Goal: Transaction & Acquisition: Purchase product/service

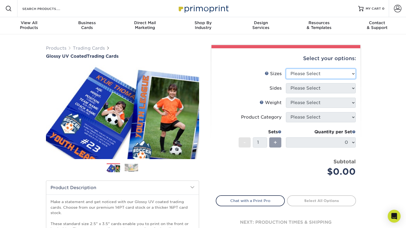
click at [307, 73] on select "Please Select 2.5" x 3.5"" at bounding box center [321, 74] width 70 height 10
select select "2.50x3.50"
click at [286, 69] on select "Please Select 2.5" x 3.5"" at bounding box center [321, 74] width 70 height 10
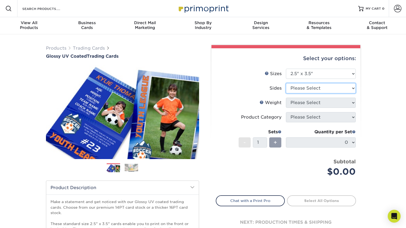
click at [324, 88] on select "Please Select Print Both Sides Print Front Only" at bounding box center [321, 88] width 70 height 10
select select "13abbda7-1d64-4f25-8bb2-c179b224825d"
click at [286, 83] on select "Please Select Print Both Sides Print Front Only" at bounding box center [321, 88] width 70 height 10
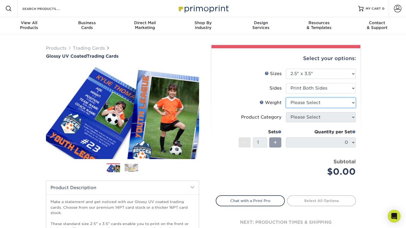
click at [318, 103] on select "Please Select 16PT 14PT 18PT C1S" at bounding box center [321, 103] width 70 height 10
select select "18PTC1S"
click at [286, 98] on select "Please Select 16PT 14PT 18PT C1S" at bounding box center [321, 103] width 70 height 10
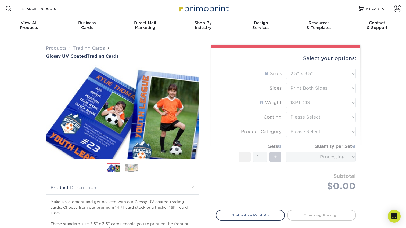
click at [313, 117] on form "Sizes Help Sizes Please Select 2.5" x 3.5" Sides Please Select 16PT - 1" at bounding box center [286, 136] width 140 height 135
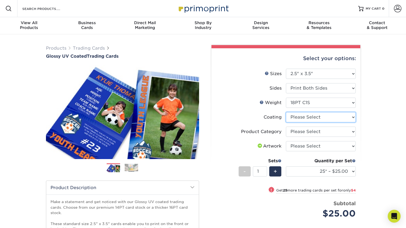
click at [313, 119] on select at bounding box center [321, 117] width 70 height 10
select select "1e8116af-acfc-44b1-83dc-8181aa338834"
click at [286, 112] on select at bounding box center [321, 117] width 70 height 10
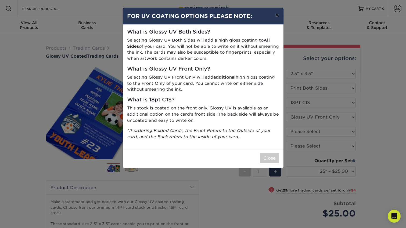
click at [279, 17] on button "×" at bounding box center [277, 15] width 12 height 15
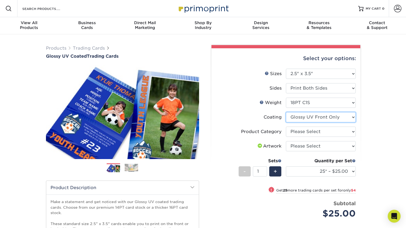
click at [307, 120] on select at bounding box center [321, 117] width 70 height 10
click at [305, 132] on select "Please Select Trading Cards" at bounding box center [321, 132] width 70 height 10
click at [237, 79] on li "Sizes Help Sizes Please Select 2.5" x 3.5"" at bounding box center [286, 76] width 140 height 15
